Goal: Check status: Check status

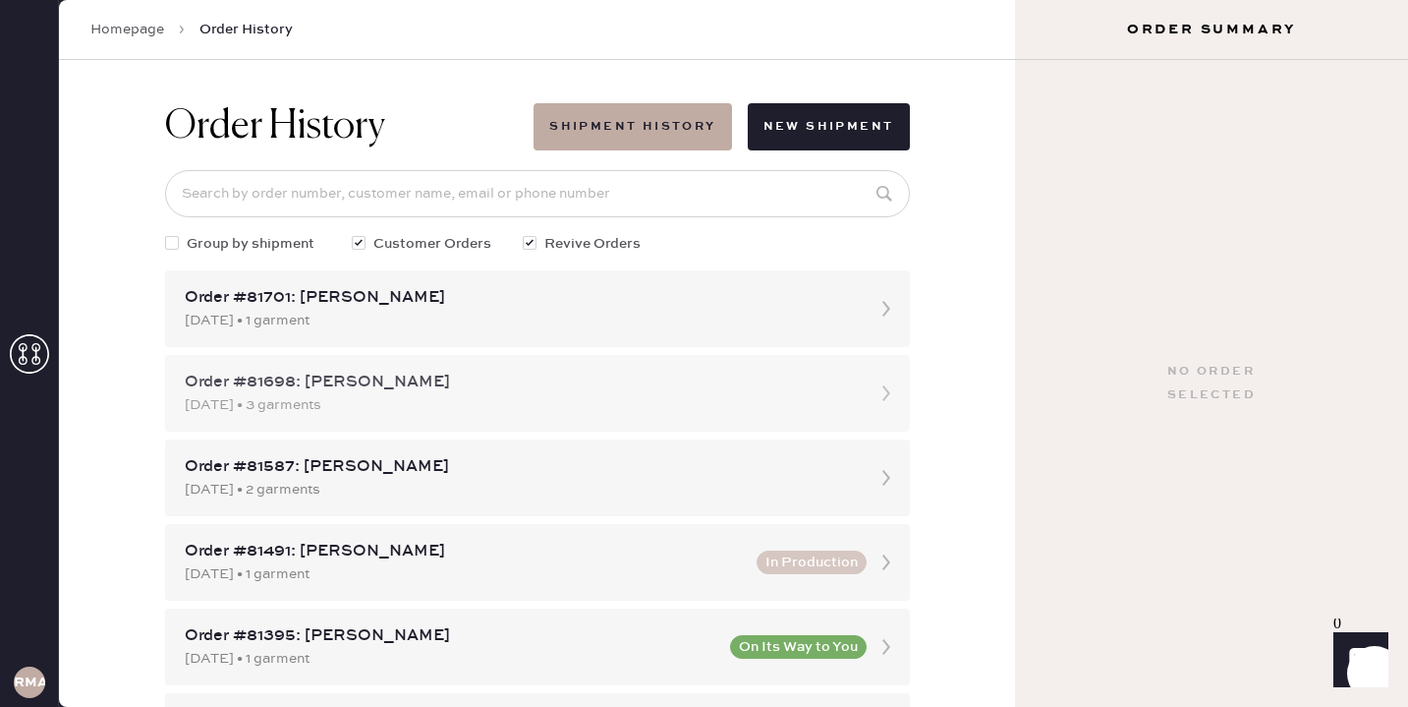
click at [370, 386] on div "Order #81698: [PERSON_NAME]" at bounding box center [520, 383] width 670 height 24
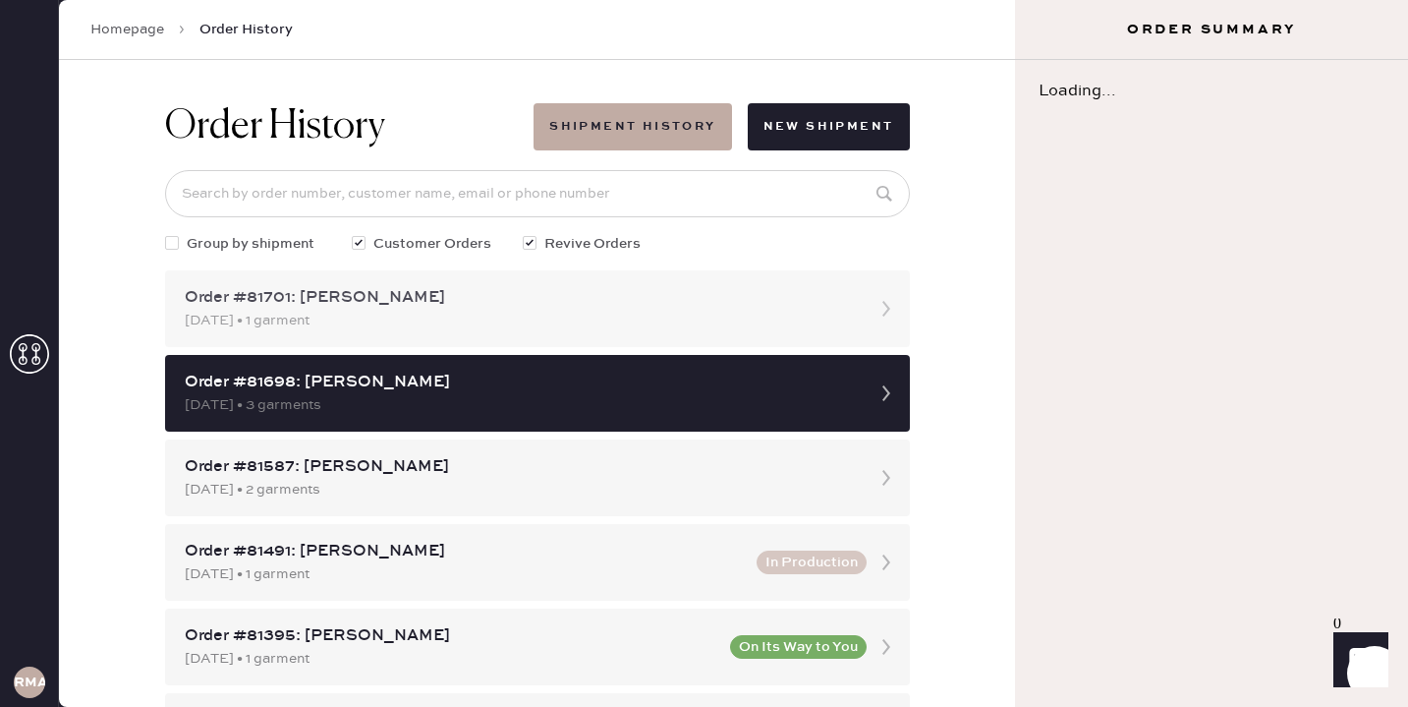
click at [404, 332] on div "Order #81701: [PERSON_NAME] [DATE] • 1 garment" at bounding box center [537, 308] width 745 height 77
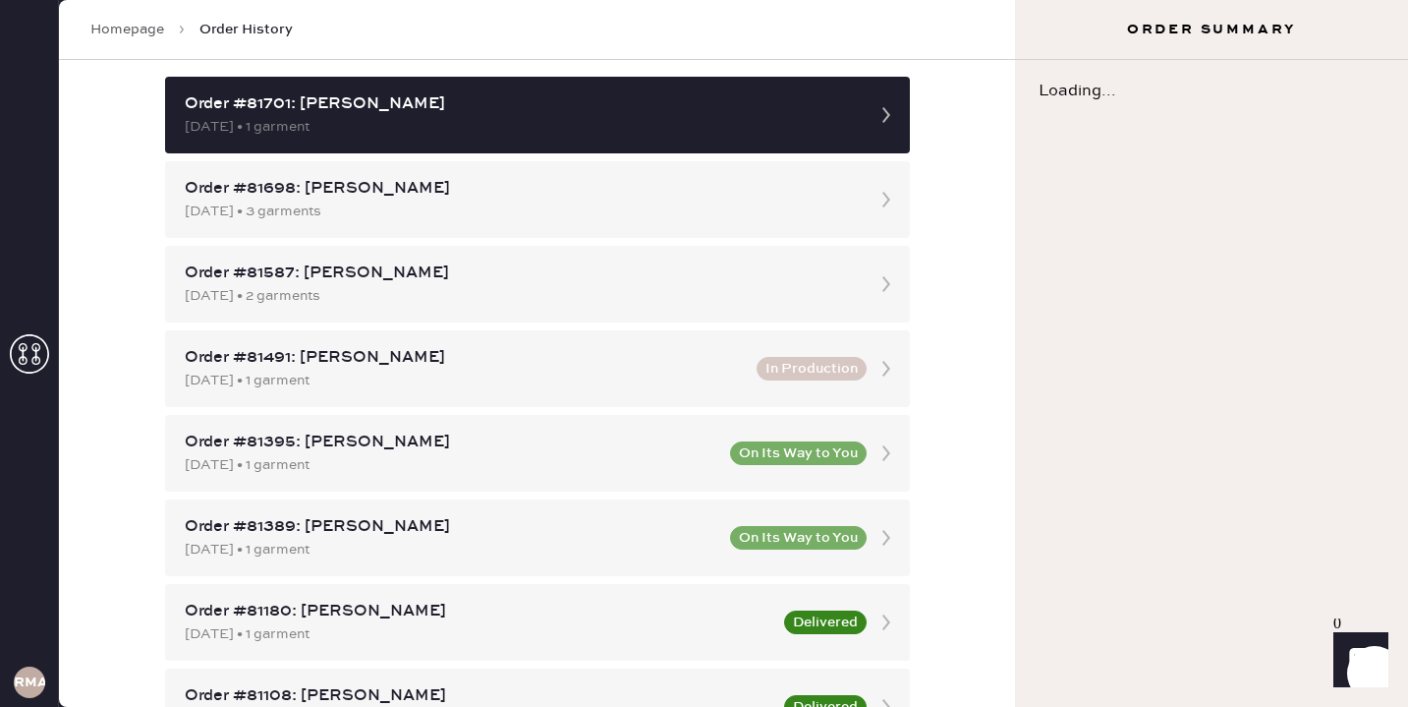
scroll to position [196, 0]
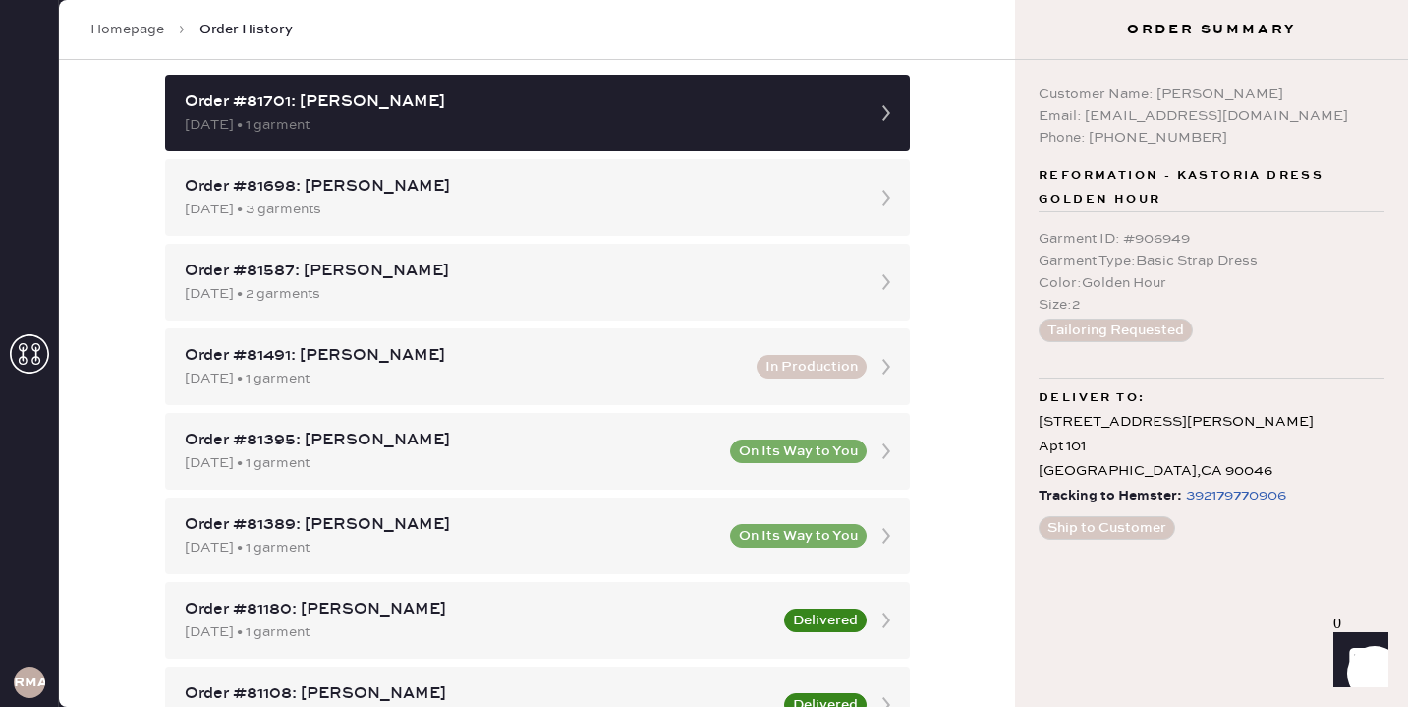
click at [1238, 497] on div "392179770906" at bounding box center [1236, 496] width 100 height 24
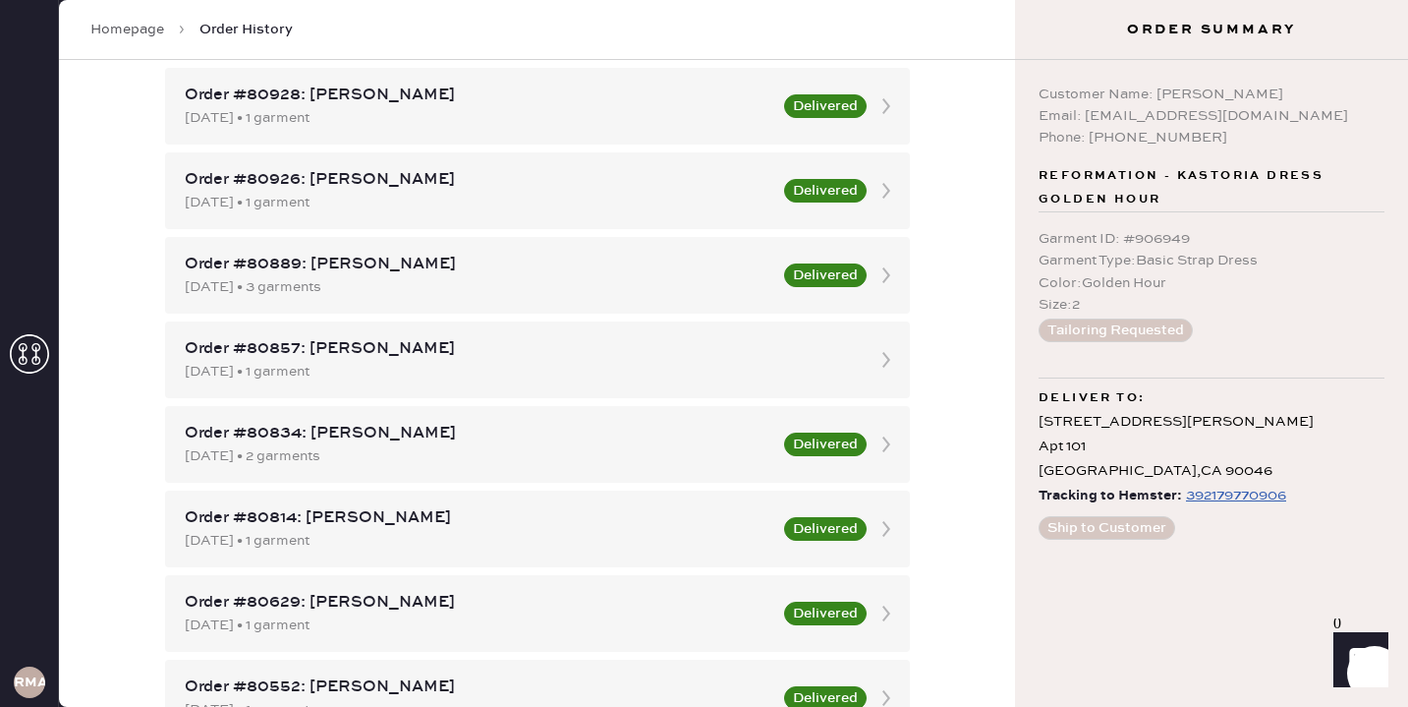
scroll to position [1131, 0]
click at [816, 373] on div "[DATE] • 1 garment" at bounding box center [520, 373] width 670 height 22
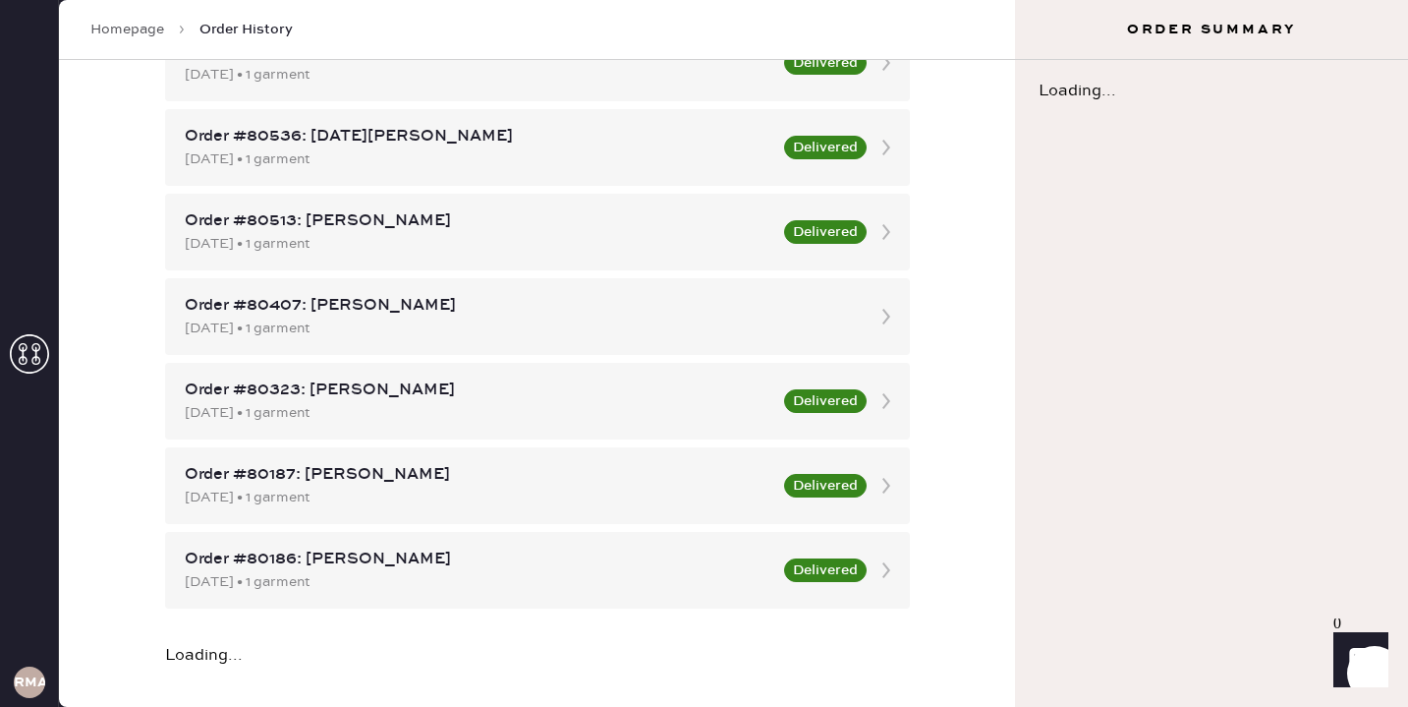
scroll to position [1762, 0]
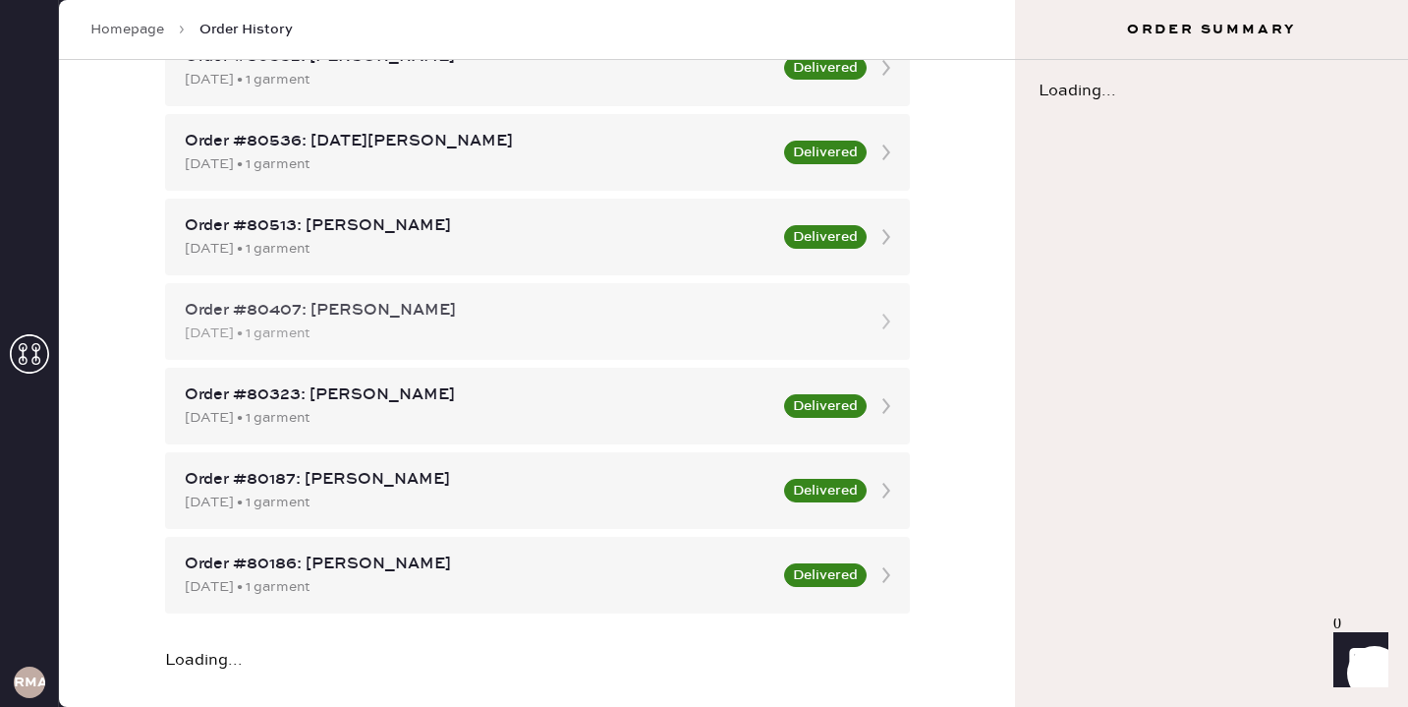
click at [834, 351] on div "Order #80407: [PERSON_NAME] [DATE] • 1 garment" at bounding box center [537, 321] width 745 height 77
